Goal: Book appointment/travel/reservation

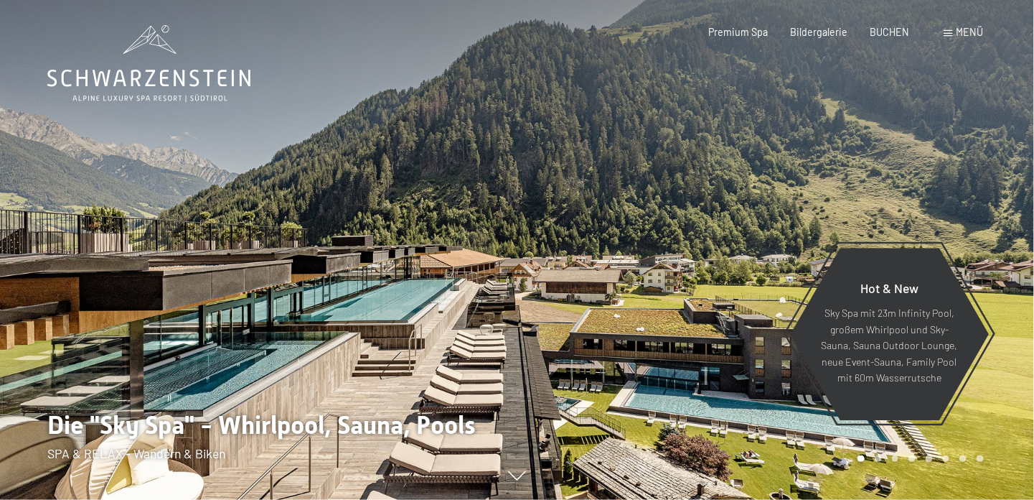
click at [973, 31] on span "Menü" at bounding box center [970, 32] width 27 height 12
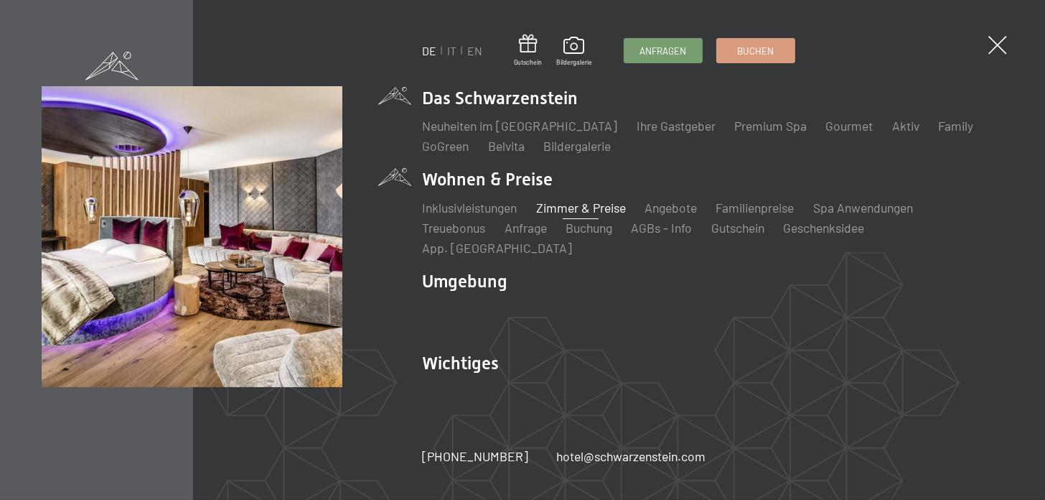
click at [584, 215] on link "Zimmer & Preise" at bounding box center [581, 208] width 90 height 16
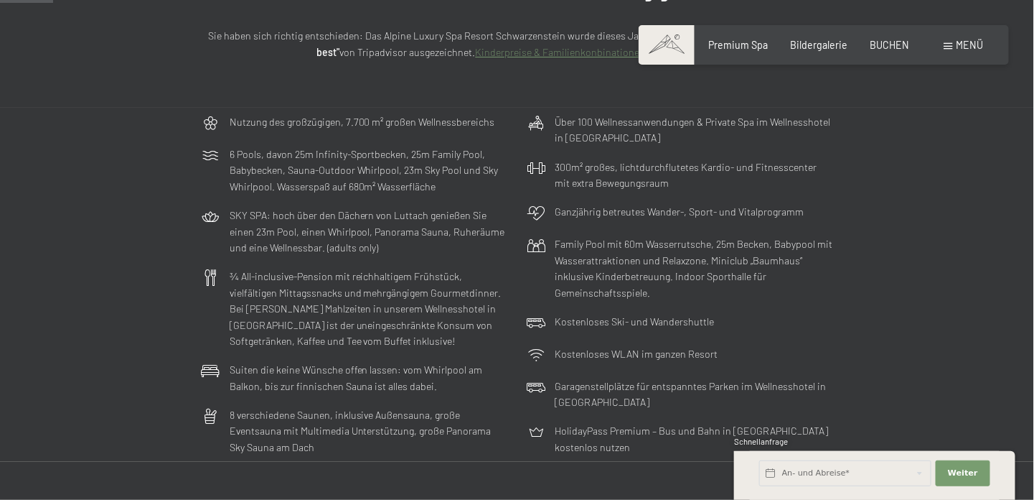
scroll to position [207, 0]
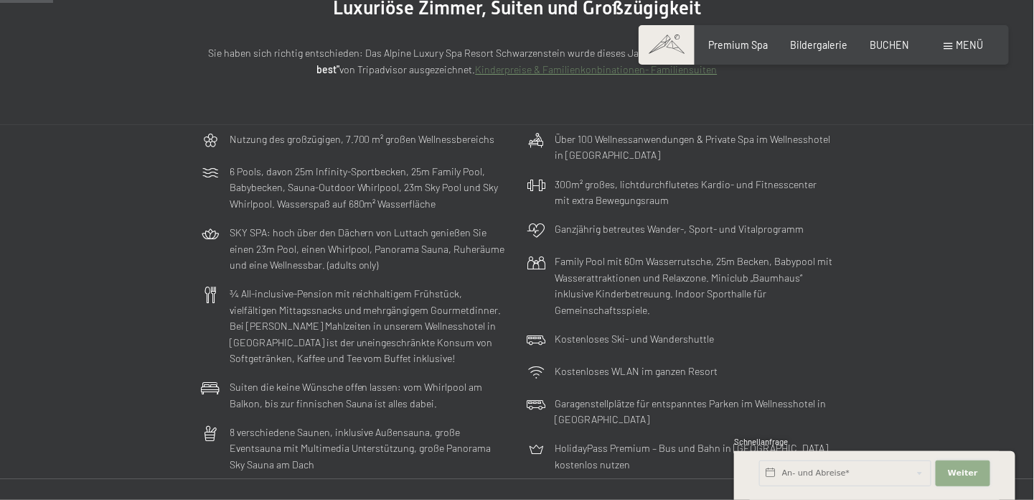
click at [963, 470] on span "Weiter" at bounding box center [963, 472] width 30 height 11
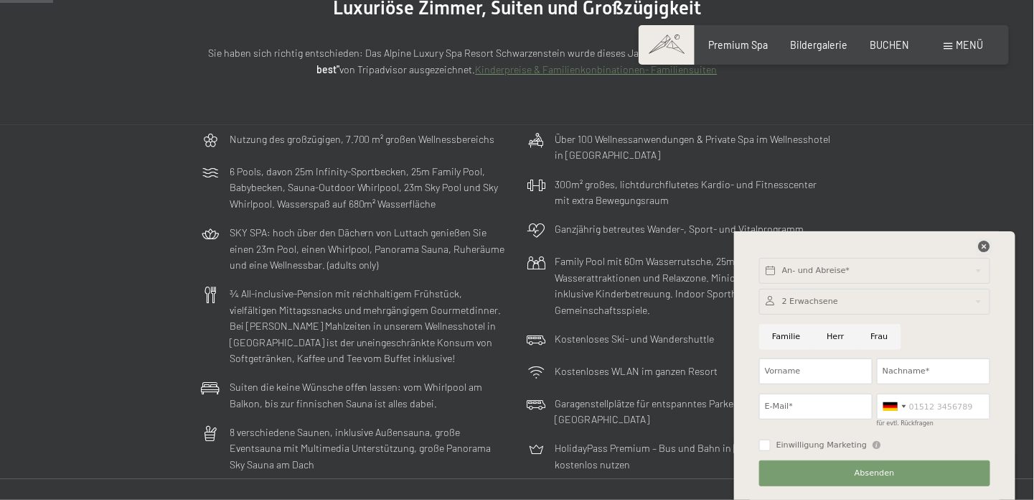
click at [983, 240] on icon at bounding box center [984, 245] width 11 height 11
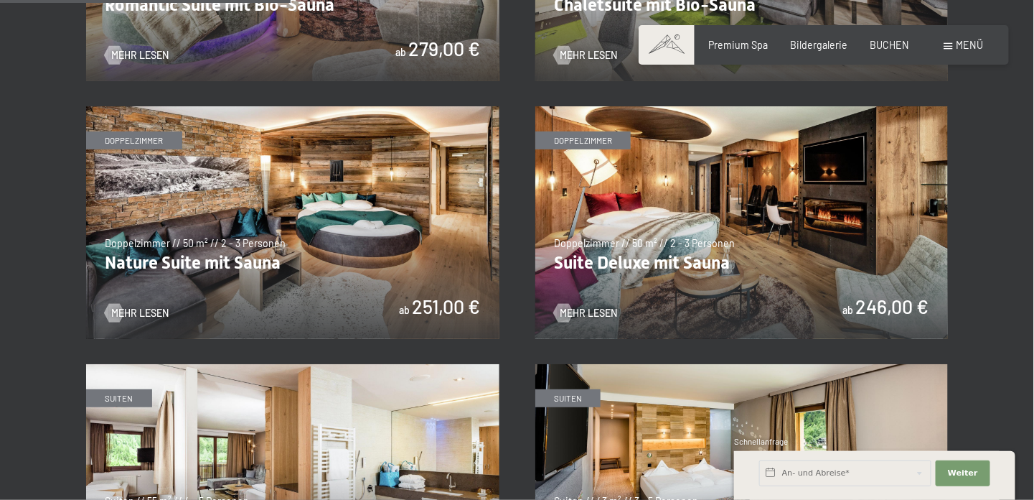
scroll to position [1311, 0]
